Goal: Information Seeking & Learning: Learn about a topic

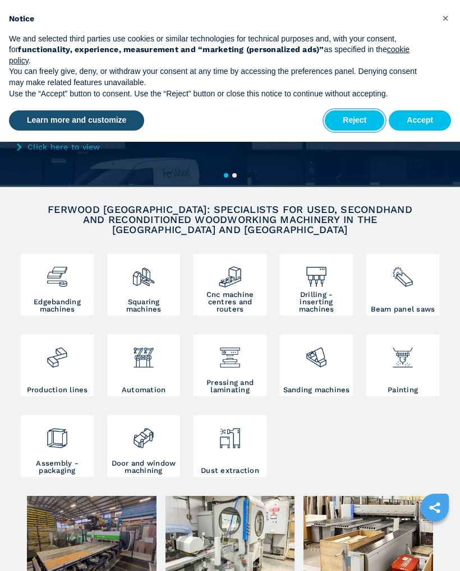
click at [356, 117] on button "Reject" at bounding box center [354, 120] width 59 height 20
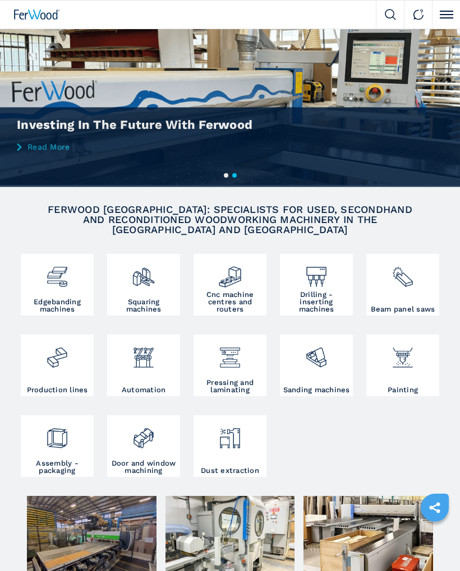
click at [399, 281] on img at bounding box center [403, 273] width 24 height 32
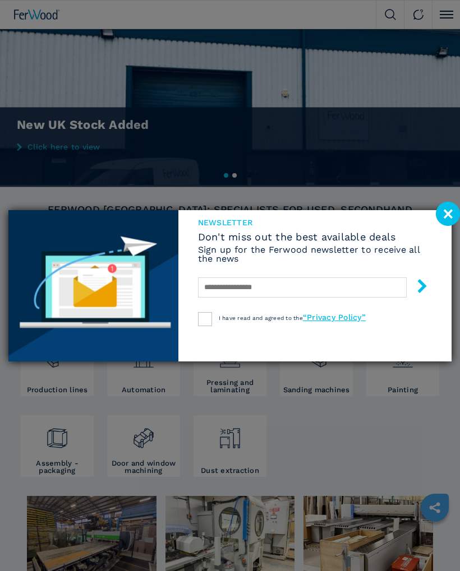
click at [447, 217] on image at bounding box center [448, 214] width 24 height 24
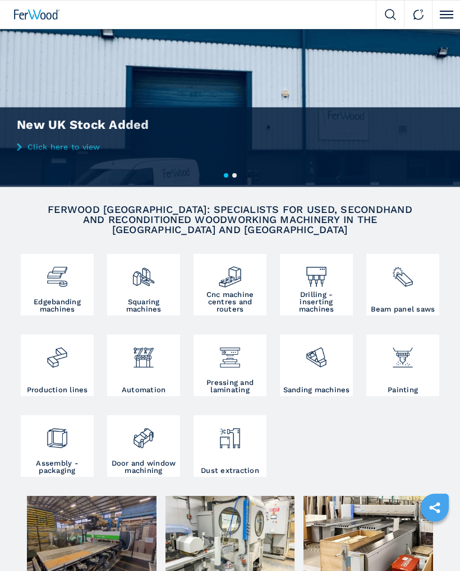
click at [405, 287] on img at bounding box center [403, 273] width 24 height 32
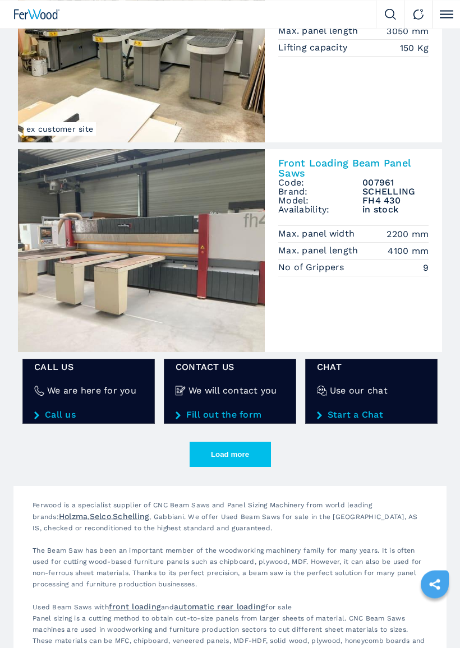
scroll to position [1512, 0]
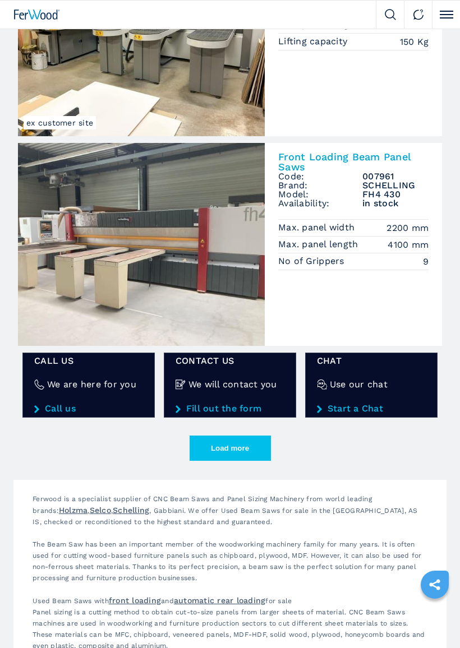
click at [228, 452] on button "Load more" at bounding box center [229, 448] width 81 height 25
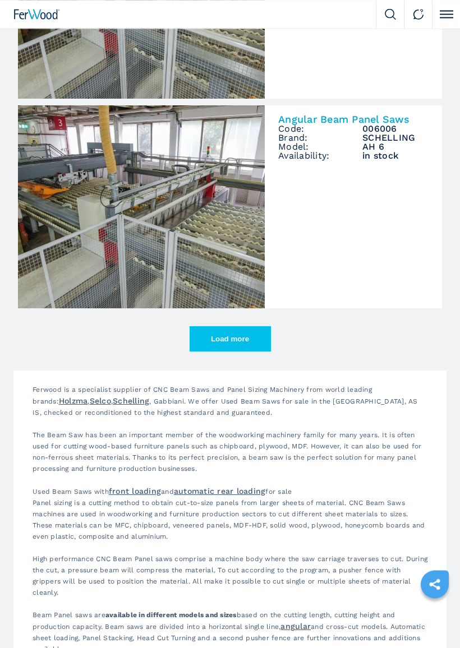
scroll to position [3313, 0]
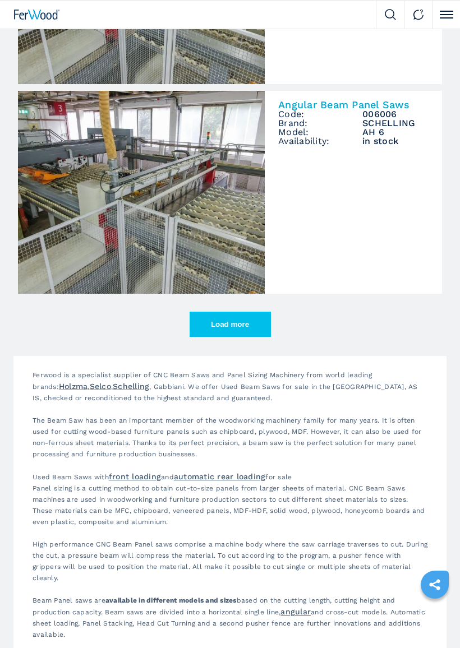
click at [236, 328] on button "Load more" at bounding box center [229, 324] width 81 height 25
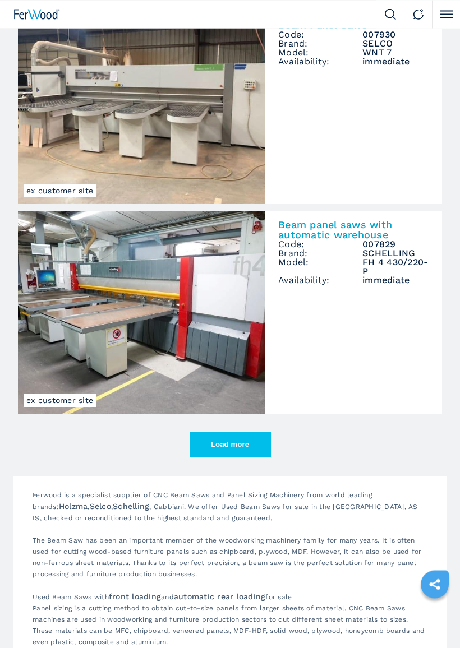
scroll to position [4886, 0]
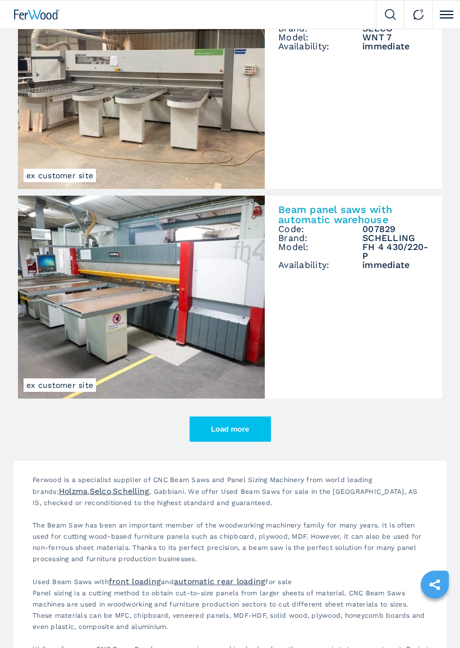
click at [233, 429] on button "Load more" at bounding box center [229, 428] width 81 height 25
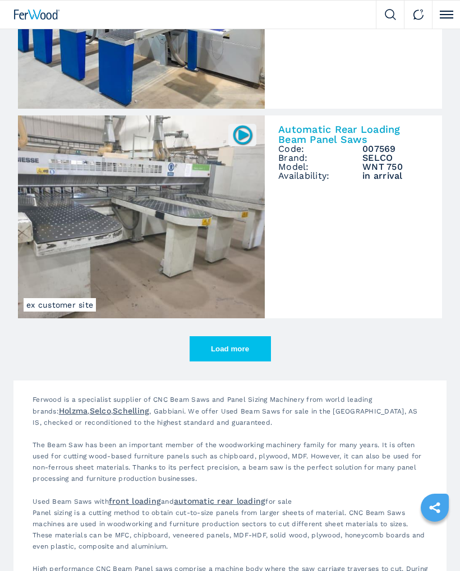
scroll to position [6615, 0]
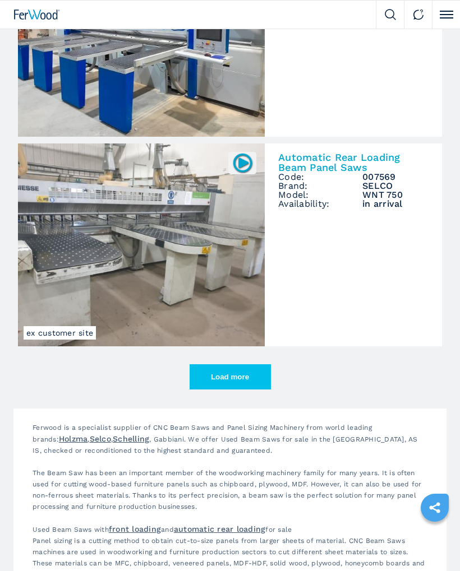
click at [238, 383] on button "Load more" at bounding box center [229, 376] width 81 height 25
